Goal: Transaction & Acquisition: Book appointment/travel/reservation

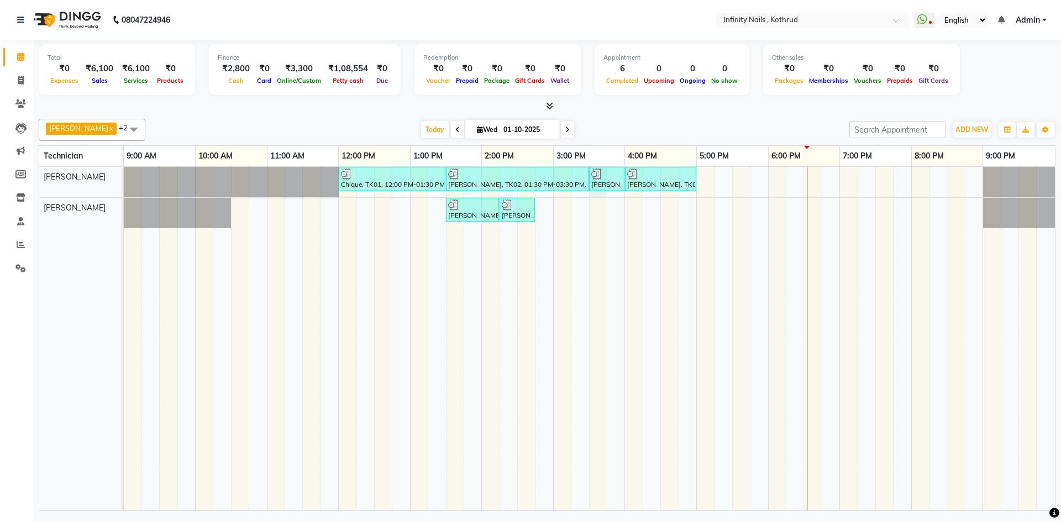
click at [597, 193] on div "Chique, TK01, 12:00 PM-01:30 PM, Classic Spa Pedi,Classic Spa [PERSON_NAME] Tam…" at bounding box center [589, 339] width 931 height 344
select select "51567"
select select "930"
select select "tentative"
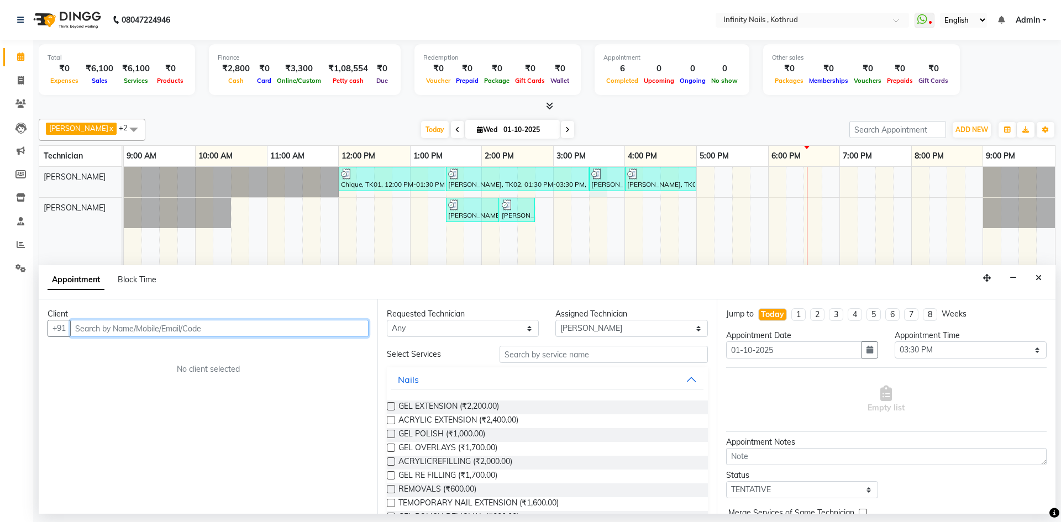
click at [328, 329] on input "text" at bounding box center [219, 328] width 298 height 17
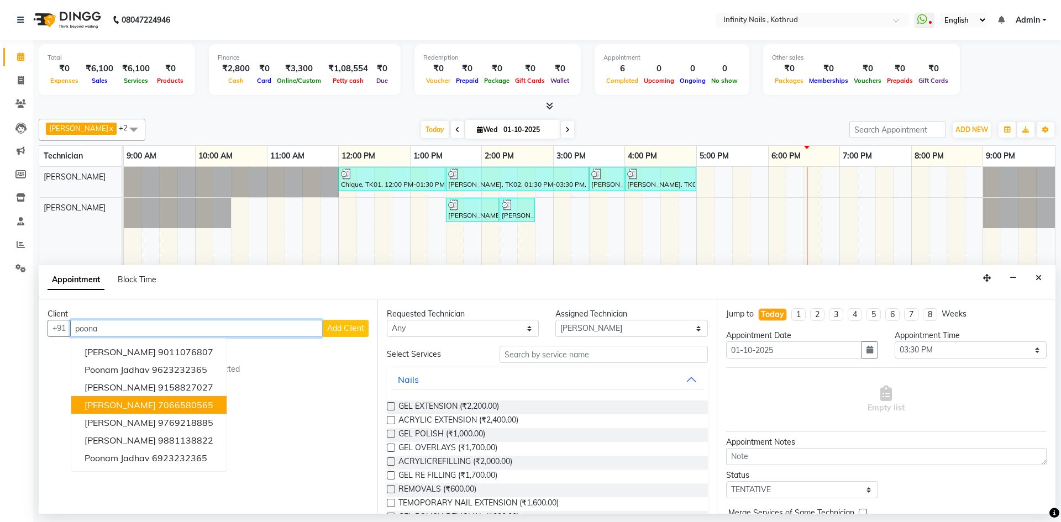
click at [180, 402] on ngb-highlight "7066580565" at bounding box center [185, 404] width 55 height 11
type input "7066580565"
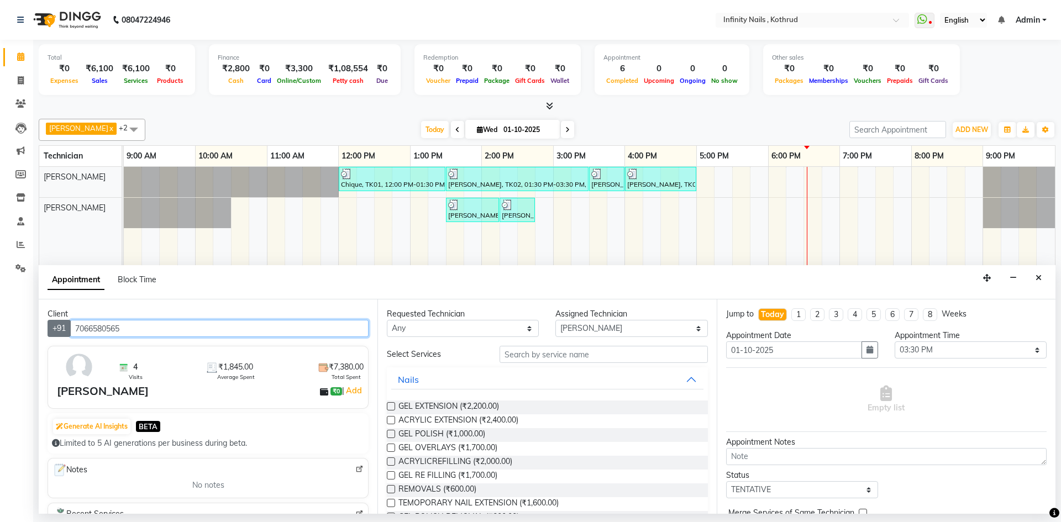
drag, startPoint x: 136, startPoint y: 329, endPoint x: 59, endPoint y: 334, distance: 77.5
click at [59, 334] on div "[PHONE_NUMBER]" at bounding box center [208, 328] width 321 height 17
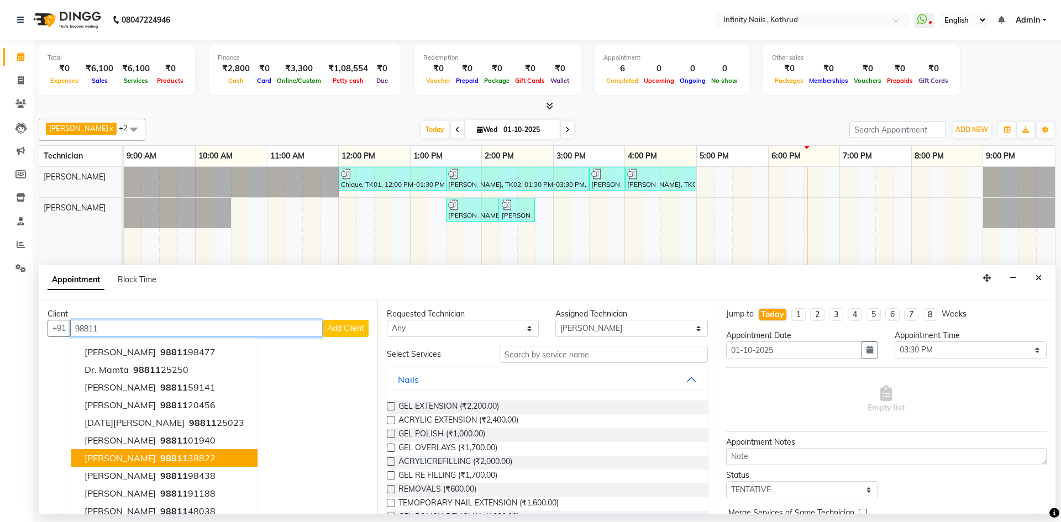
scroll to position [11, 0]
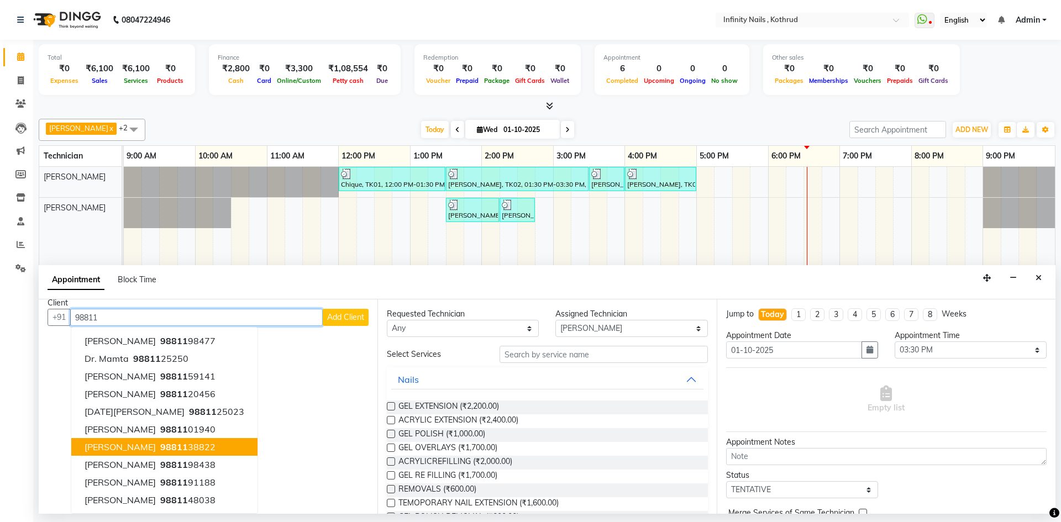
click at [160, 447] on span "98811" at bounding box center [174, 446] width 28 height 11
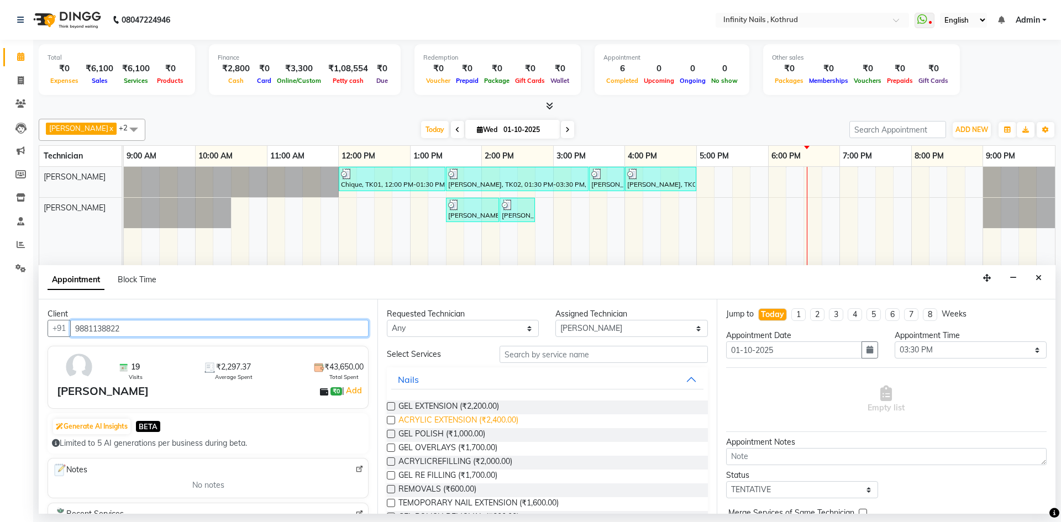
type input "9881138822"
click at [451, 420] on span "ACRYLIC EXTENSION (₹2,400.00)" at bounding box center [458, 421] width 120 height 14
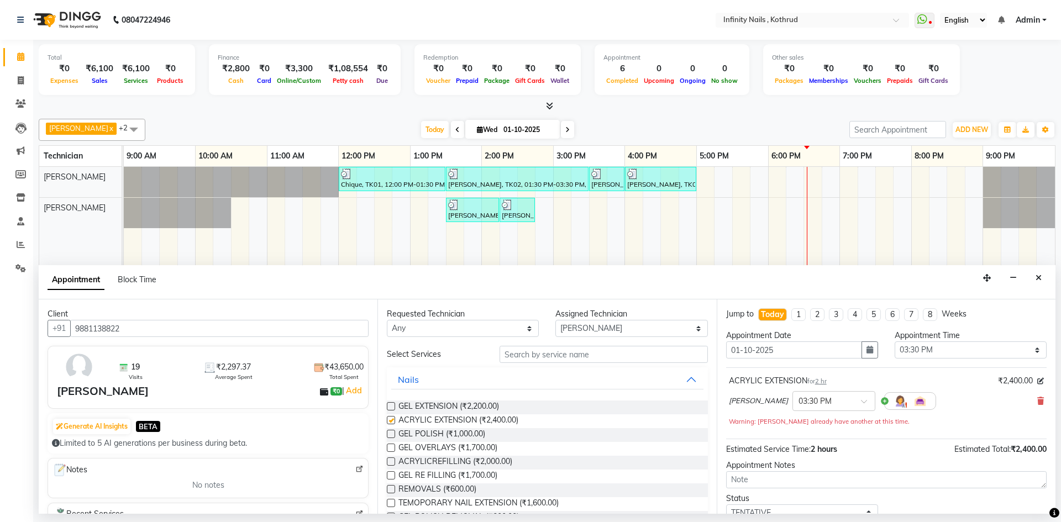
checkbox input "false"
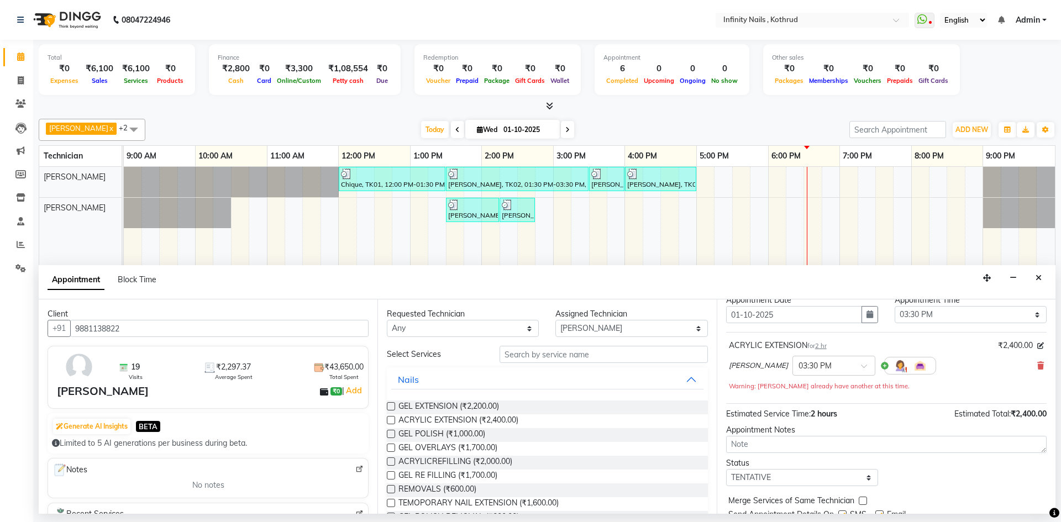
scroll to position [77, 0]
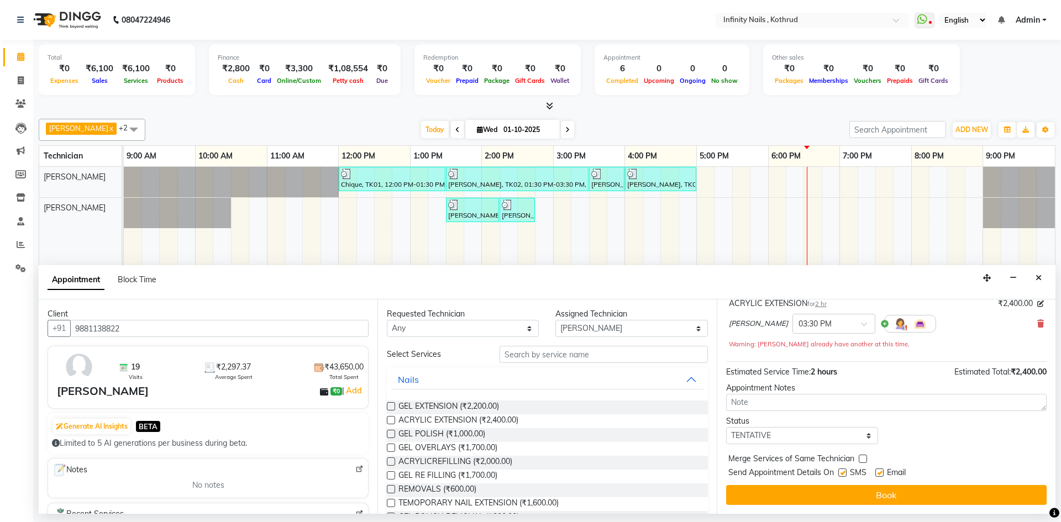
click at [809, 507] on div "Jump to [DATE] 1 2 3 4 5 6 7 8 Weeks Appointment Date [DATE] Appointment Time S…" at bounding box center [886, 406] width 339 height 214
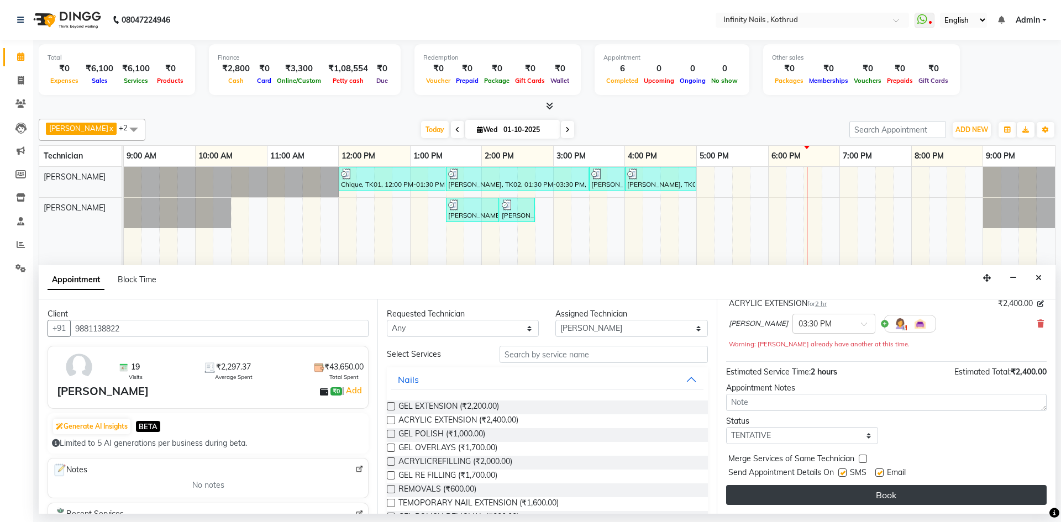
click at [809, 503] on button "Book" at bounding box center [886, 495] width 320 height 20
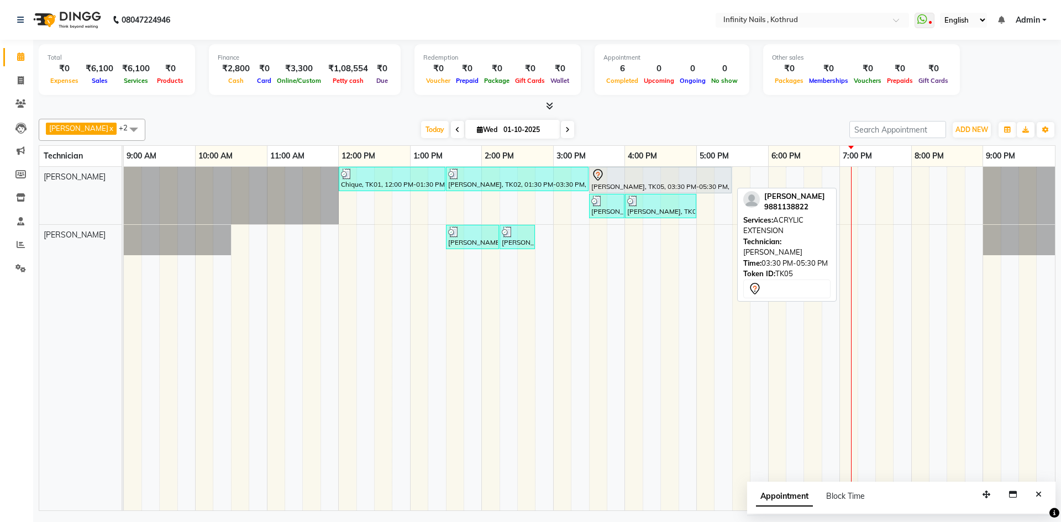
click at [715, 177] on div at bounding box center [660, 175] width 138 height 13
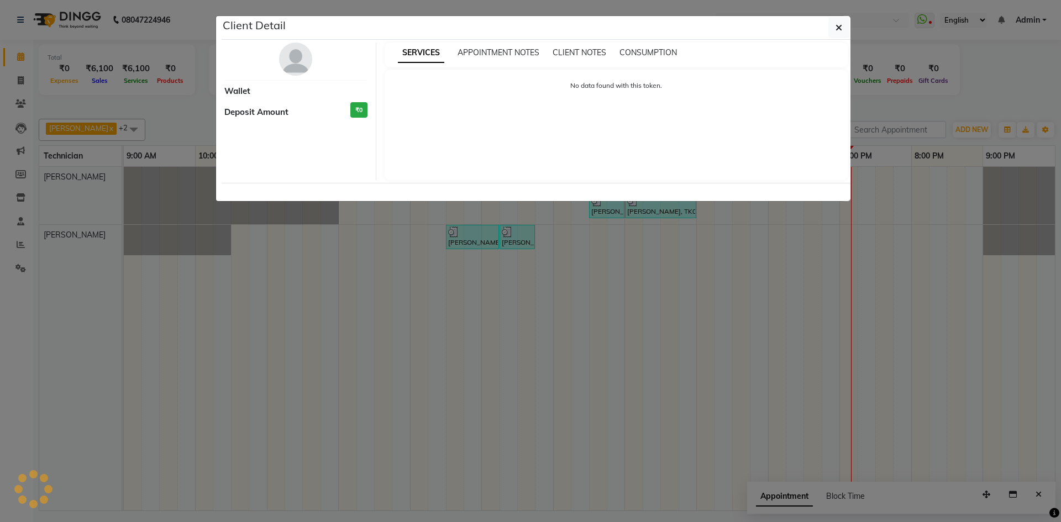
select select "7"
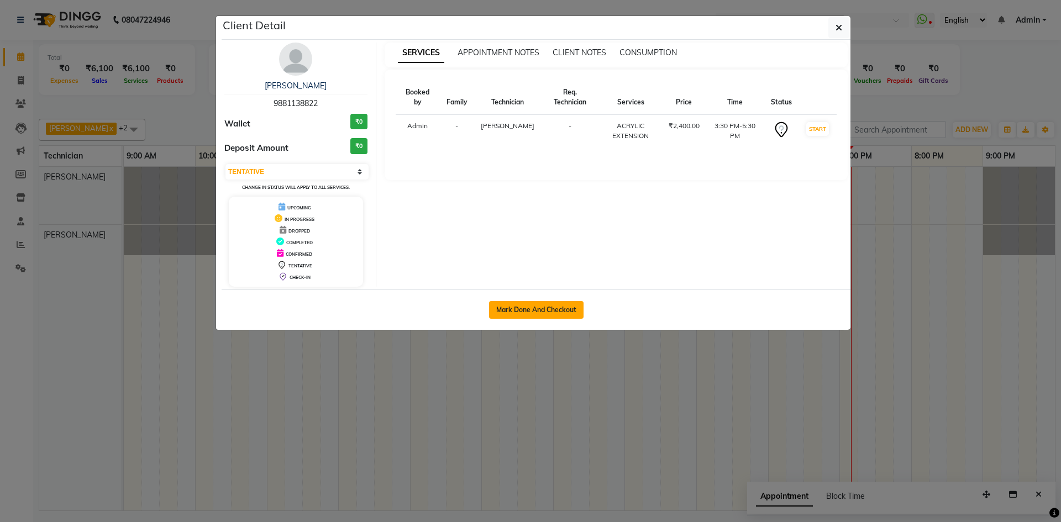
click at [515, 311] on button "Mark Done And Checkout" at bounding box center [536, 310] width 94 height 18
select select "service"
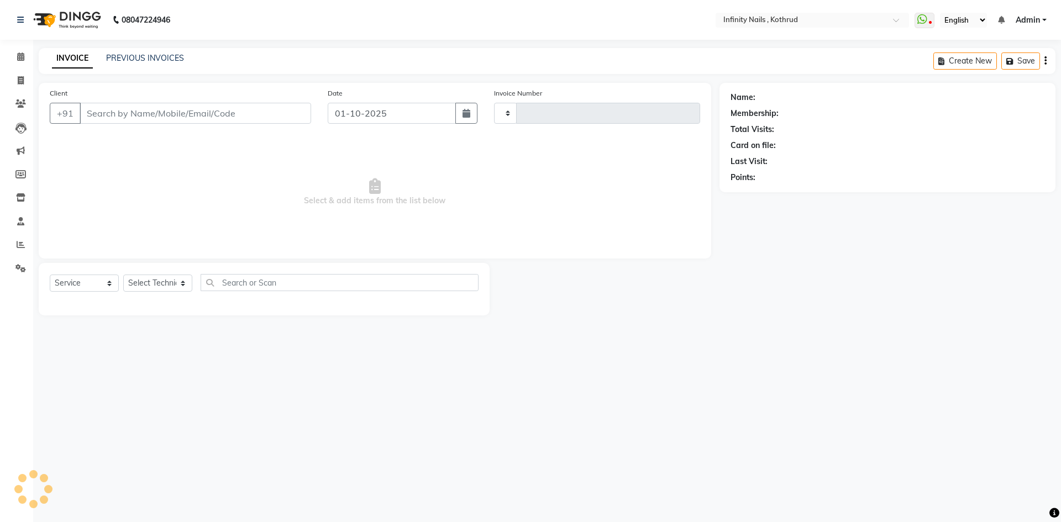
type input "0765"
select select "6640"
type input "9881138822"
select select "51567"
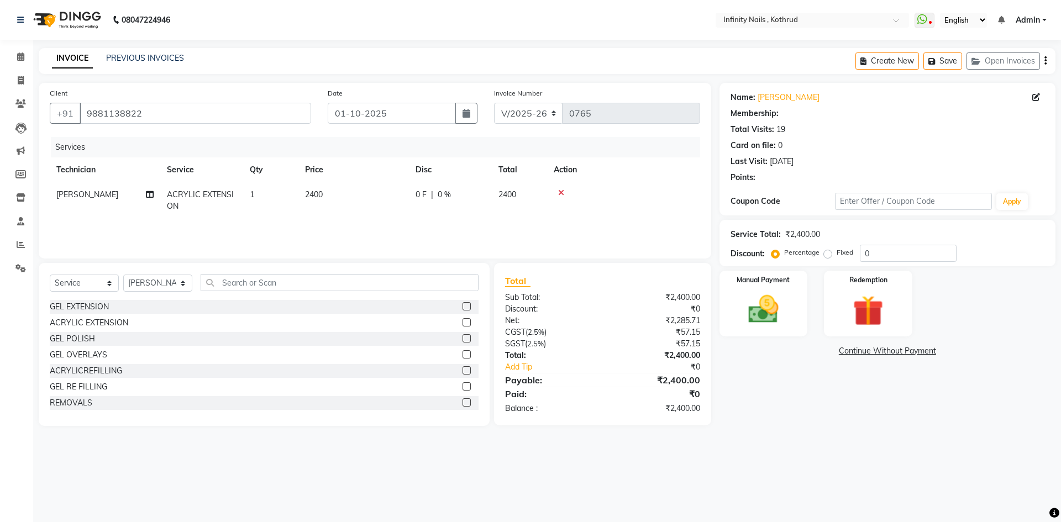
click at [355, 189] on td "2400" at bounding box center [353, 200] width 110 height 36
select select "51567"
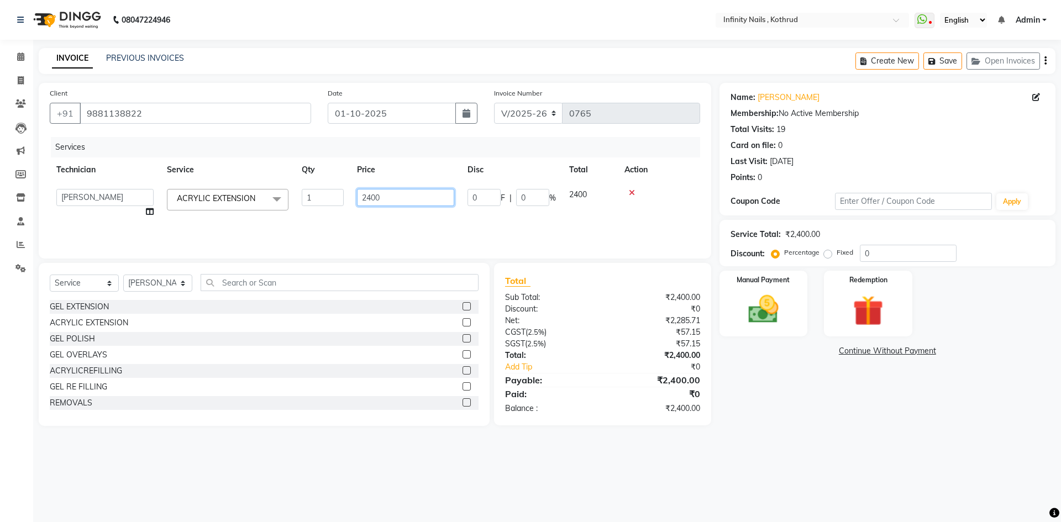
click at [376, 199] on input "2400" at bounding box center [405, 197] width 97 height 17
click at [371, 197] on input "2400" at bounding box center [405, 197] width 97 height 17
type input "2000"
click at [212, 214] on td "ACRYLIC EXTENSION x GEL EXTENSION ACRYLIC EXTENSION GEL POLISH GEL OVERLAYS ACR…" at bounding box center [227, 203] width 135 height 42
select select "51567"
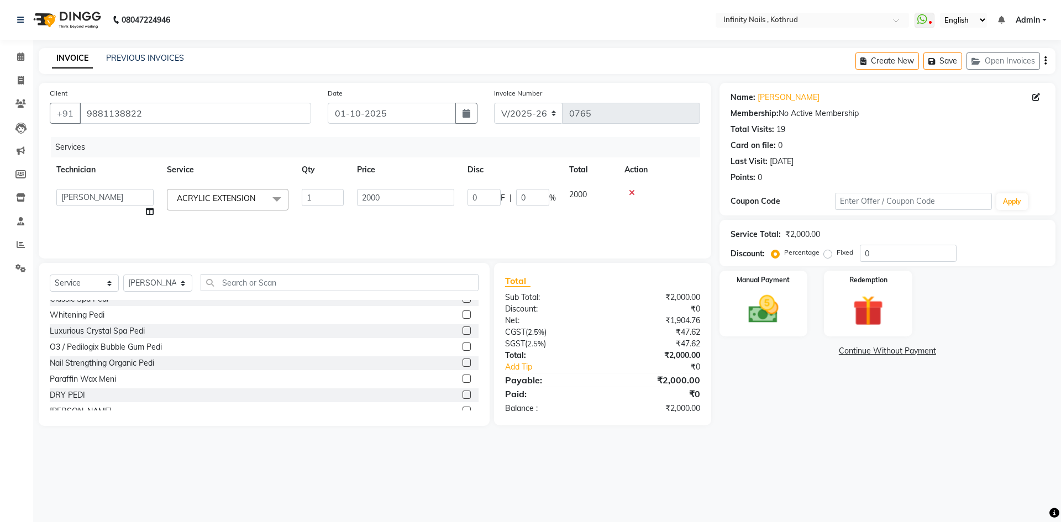
scroll to position [306, 0]
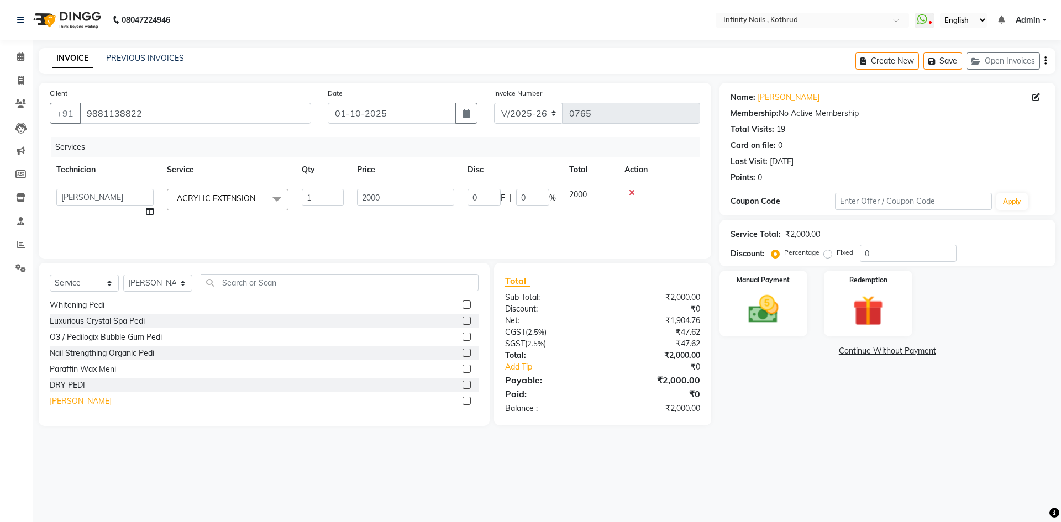
click at [89, 399] on div "[PERSON_NAME]" at bounding box center [81, 402] width 62 height 12
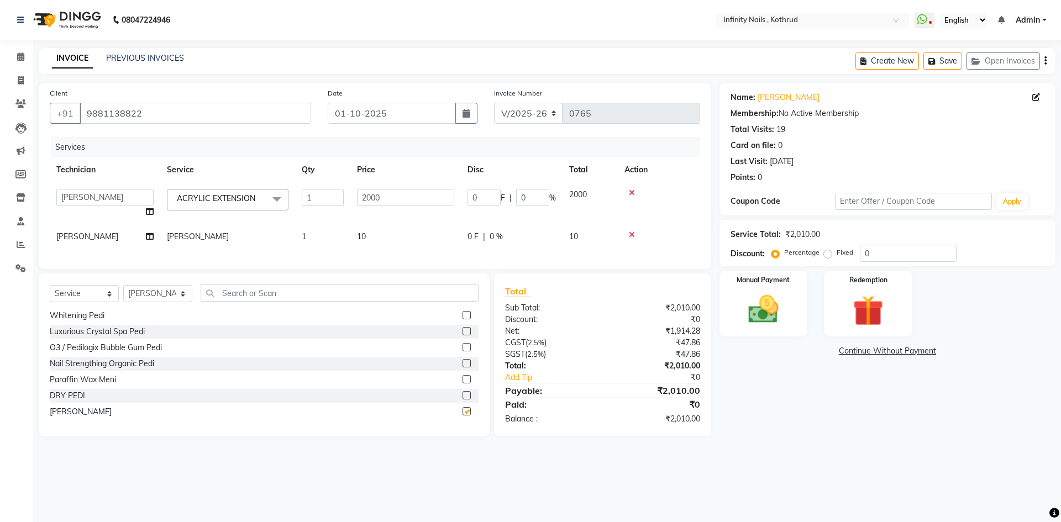
checkbox input "false"
click at [417, 236] on td "10" at bounding box center [405, 236] width 110 height 25
select select "51567"
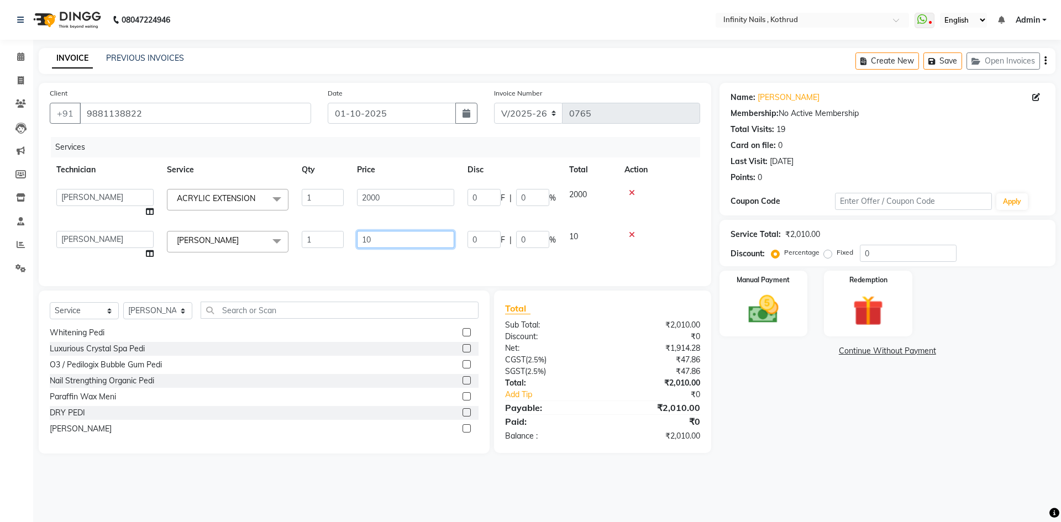
click at [432, 238] on input "10" at bounding box center [405, 239] width 97 height 17
type input "1"
type input "100"
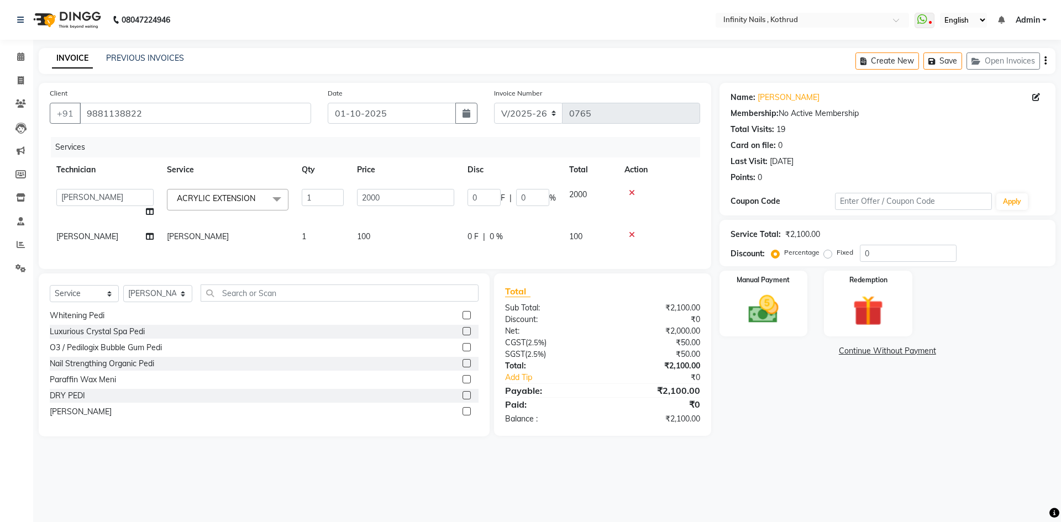
click at [310, 239] on td "1" at bounding box center [322, 236] width 55 height 25
select select "51567"
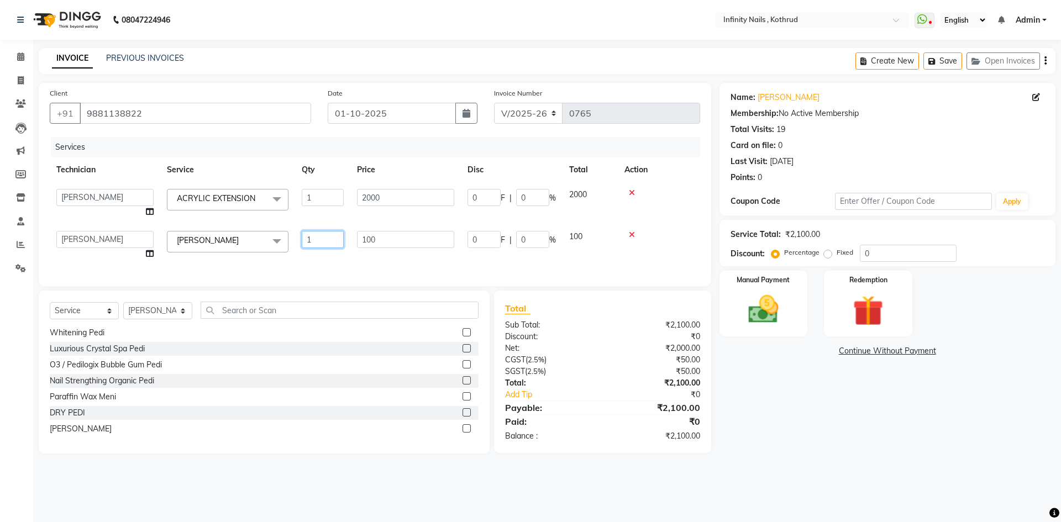
click at [331, 237] on input "1" at bounding box center [323, 239] width 42 height 17
type input "10"
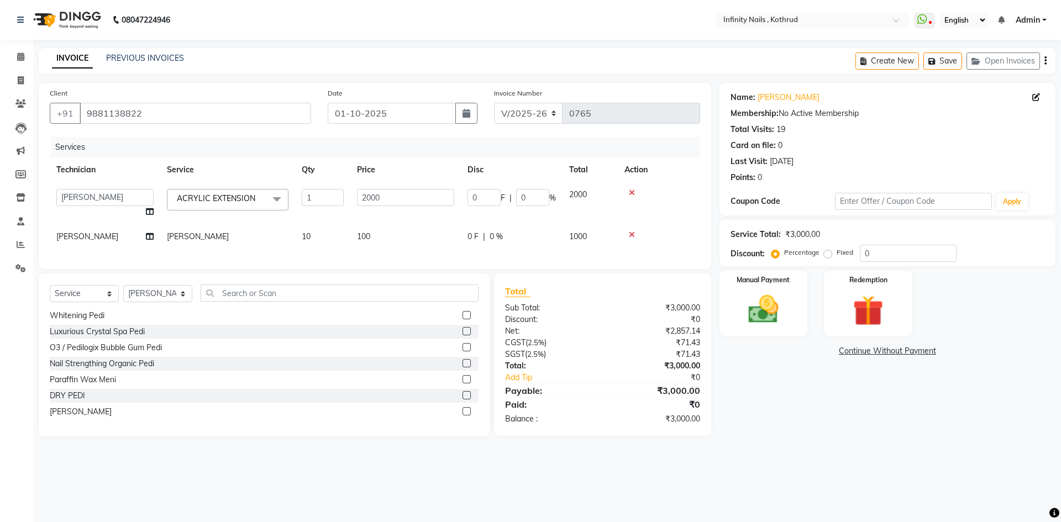
click at [371, 238] on td "100" at bounding box center [405, 236] width 110 height 25
select select "51567"
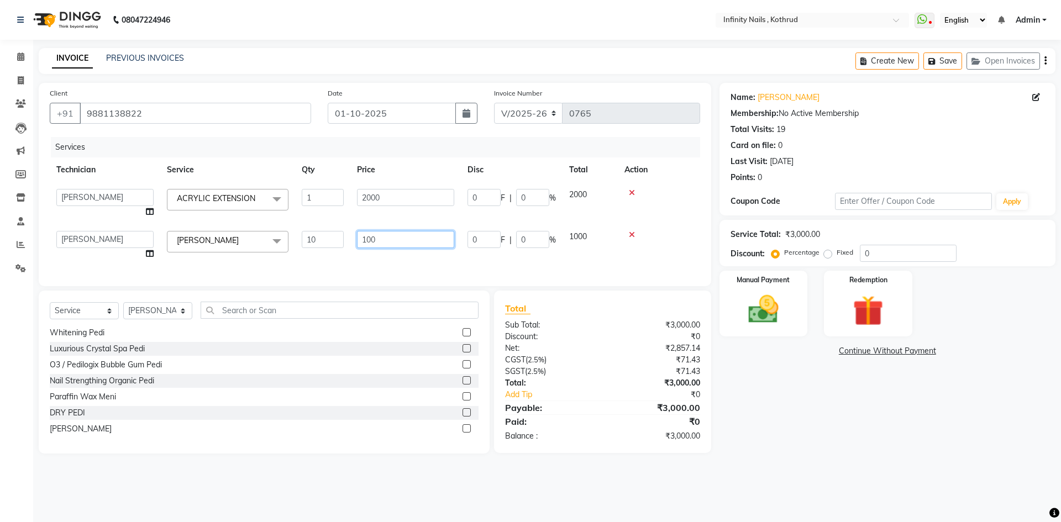
click at [380, 233] on input "100" at bounding box center [405, 239] width 97 height 17
type input "150"
click at [363, 253] on div "Services Technician Service Qty Price Disc Total Action [PERSON_NAME] [PERSON_N…" at bounding box center [375, 206] width 650 height 138
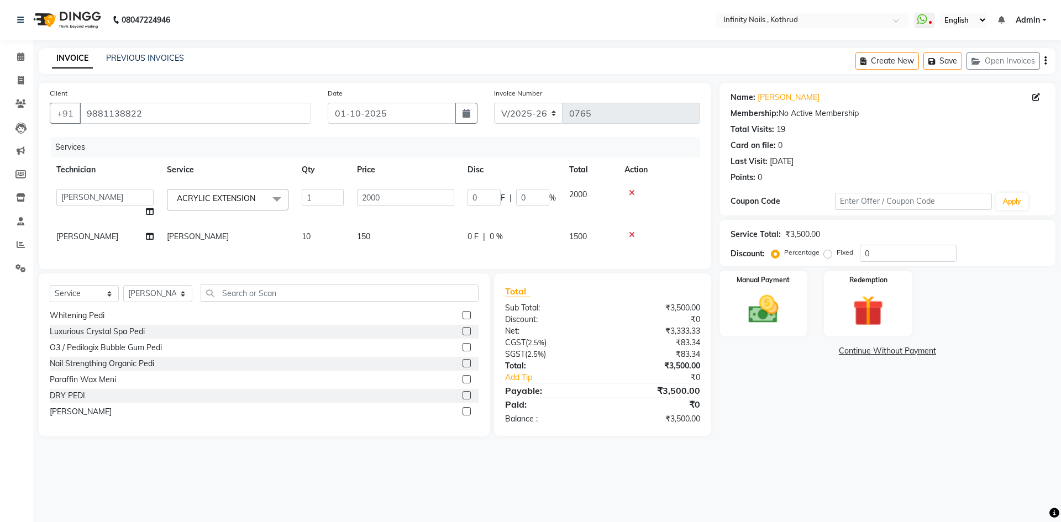
click at [415, 161] on th "Price" at bounding box center [405, 169] width 110 height 25
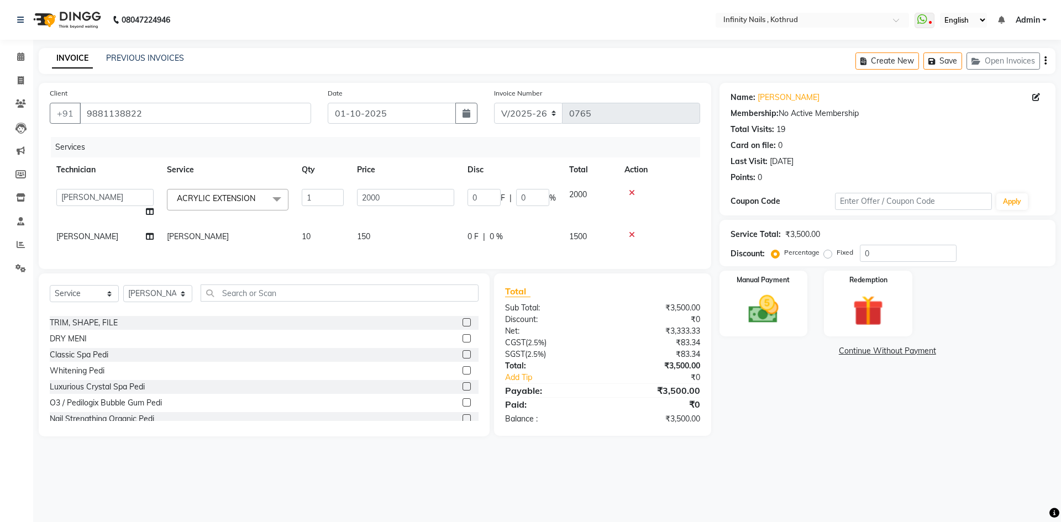
drag, startPoint x: 71, startPoint y: 366, endPoint x: 77, endPoint y: 366, distance: 6.7
click at [73, 361] on div "Classic Spa Pedi" at bounding box center [79, 355] width 59 height 12
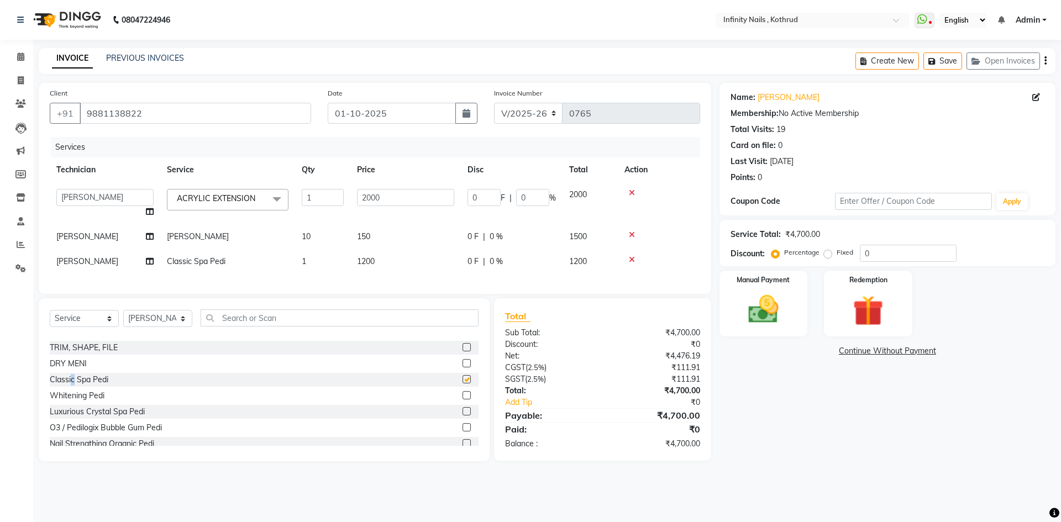
checkbox input "false"
click at [782, 318] on img at bounding box center [763, 309] width 51 height 36
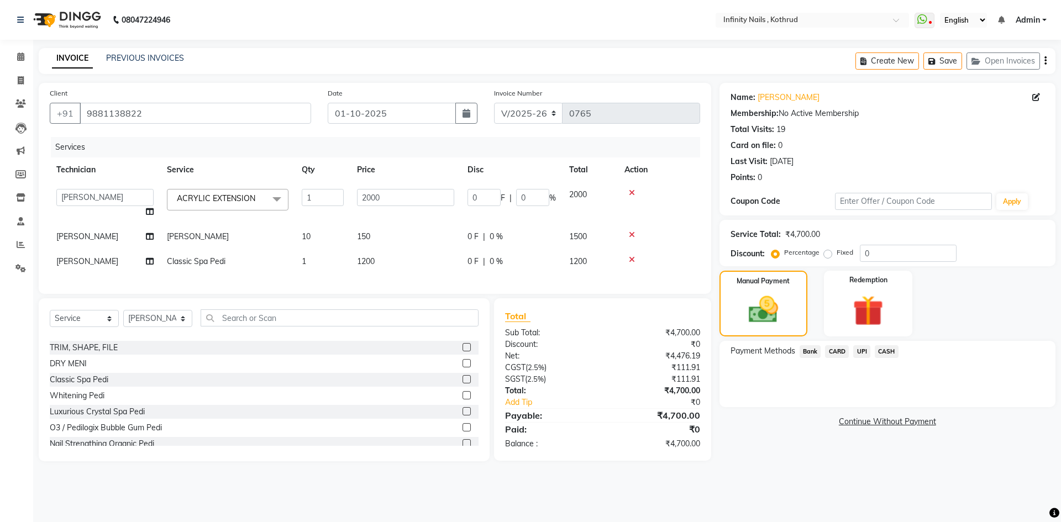
click at [828, 350] on span "CARD" at bounding box center [837, 351] width 24 height 13
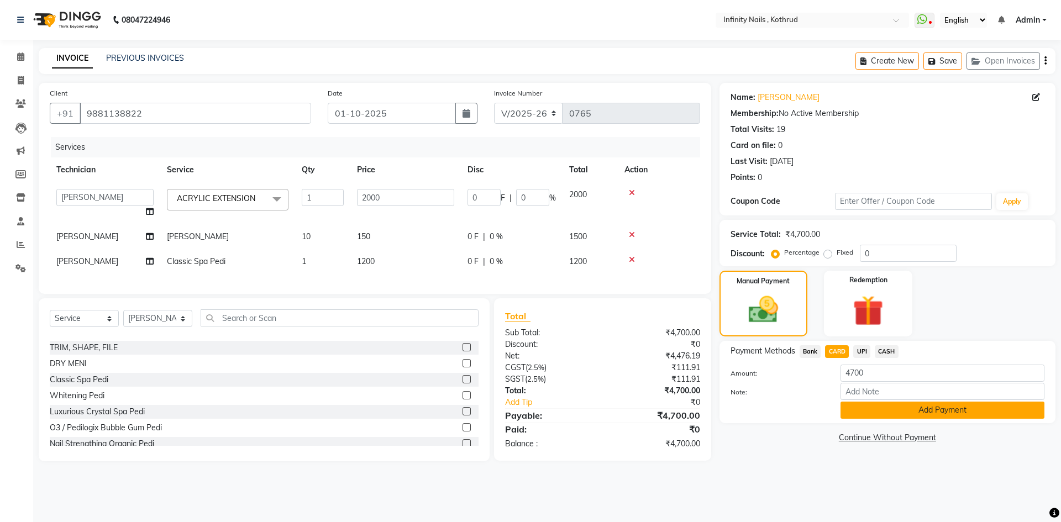
click at [863, 410] on button "Add Payment" at bounding box center [942, 410] width 204 height 17
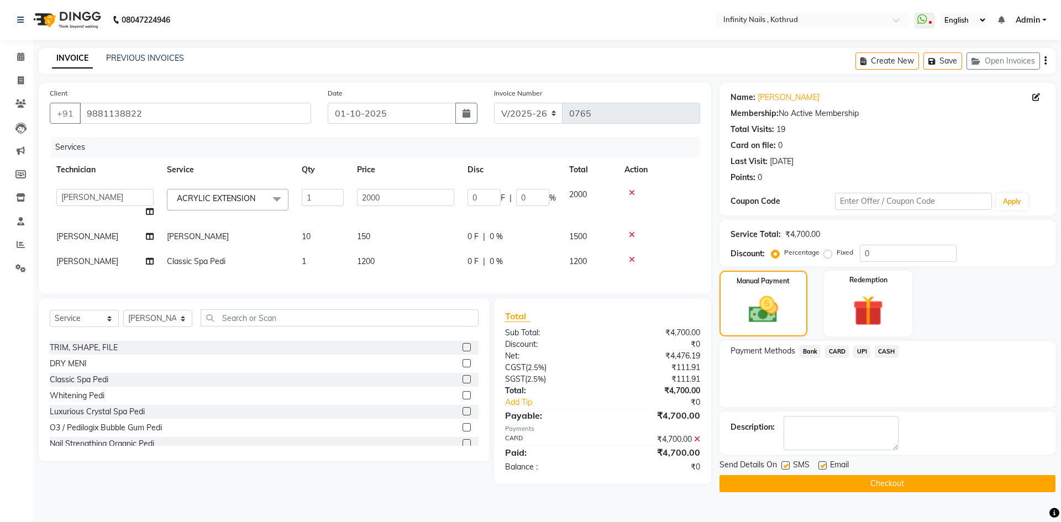
click at [871, 485] on button "Checkout" at bounding box center [887, 483] width 336 height 17
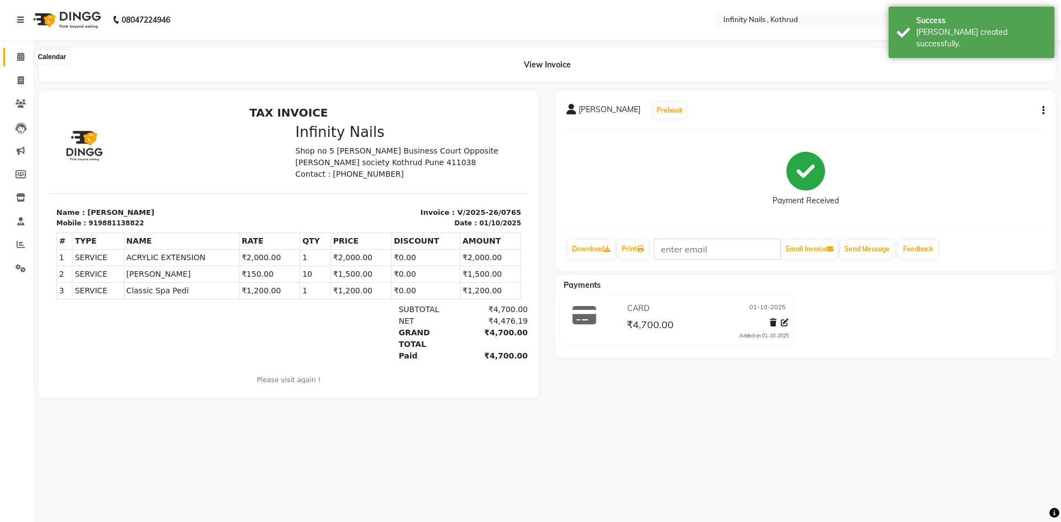
drag, startPoint x: 12, startPoint y: 62, endPoint x: 38, endPoint y: 62, distance: 25.4
click at [12, 62] on span at bounding box center [20, 57] width 19 height 13
